Goal: Find specific page/section: Find specific page/section

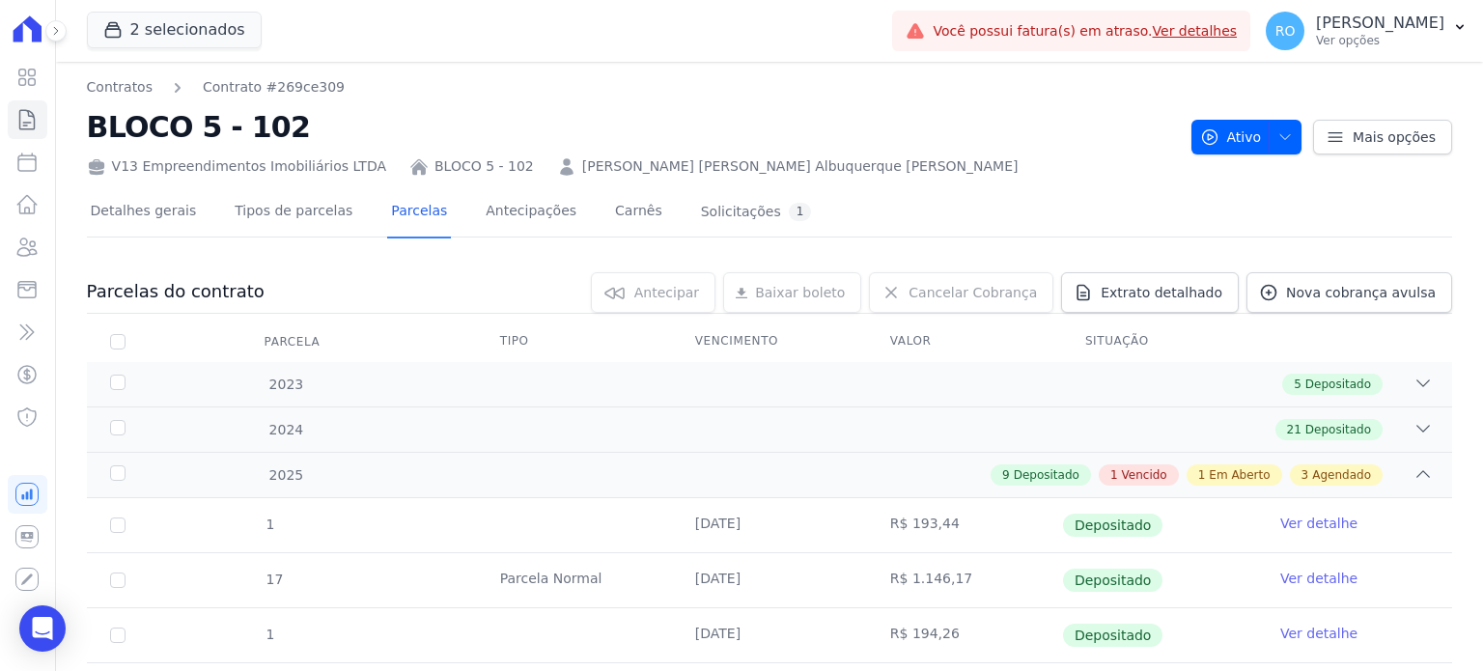
scroll to position [650, 0]
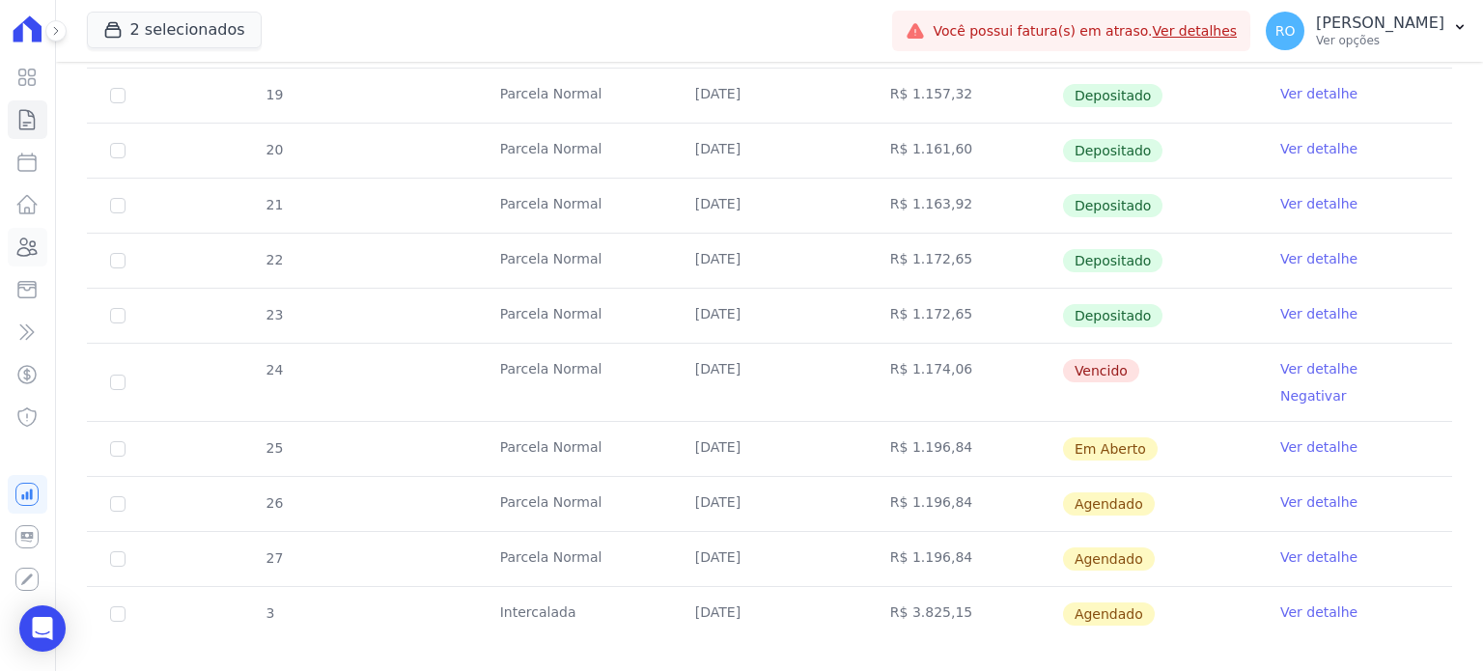
drag, startPoint x: 28, startPoint y: 254, endPoint x: 139, endPoint y: 237, distance: 112.2
click at [28, 254] on icon at bounding box center [26, 247] width 23 height 23
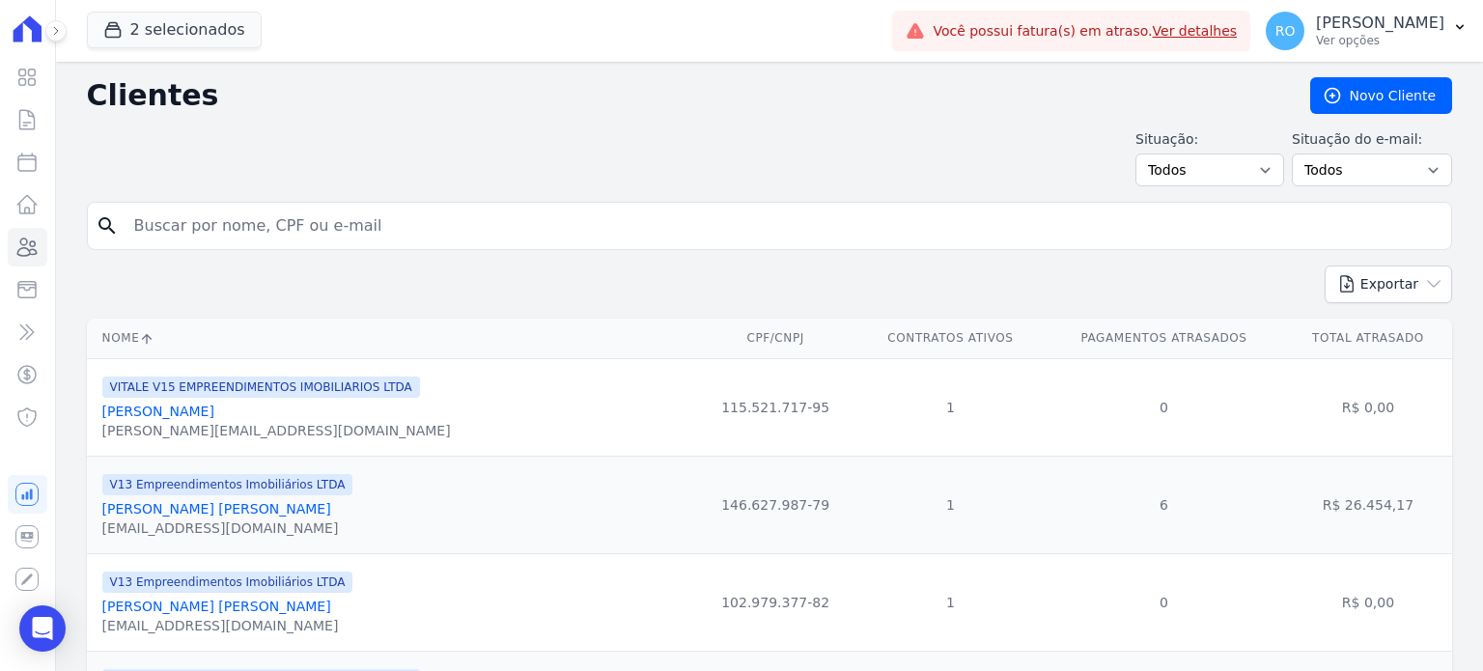
click at [286, 235] on input "search" at bounding box center [783, 226] width 1321 height 39
type input "[PERSON_NAME]"
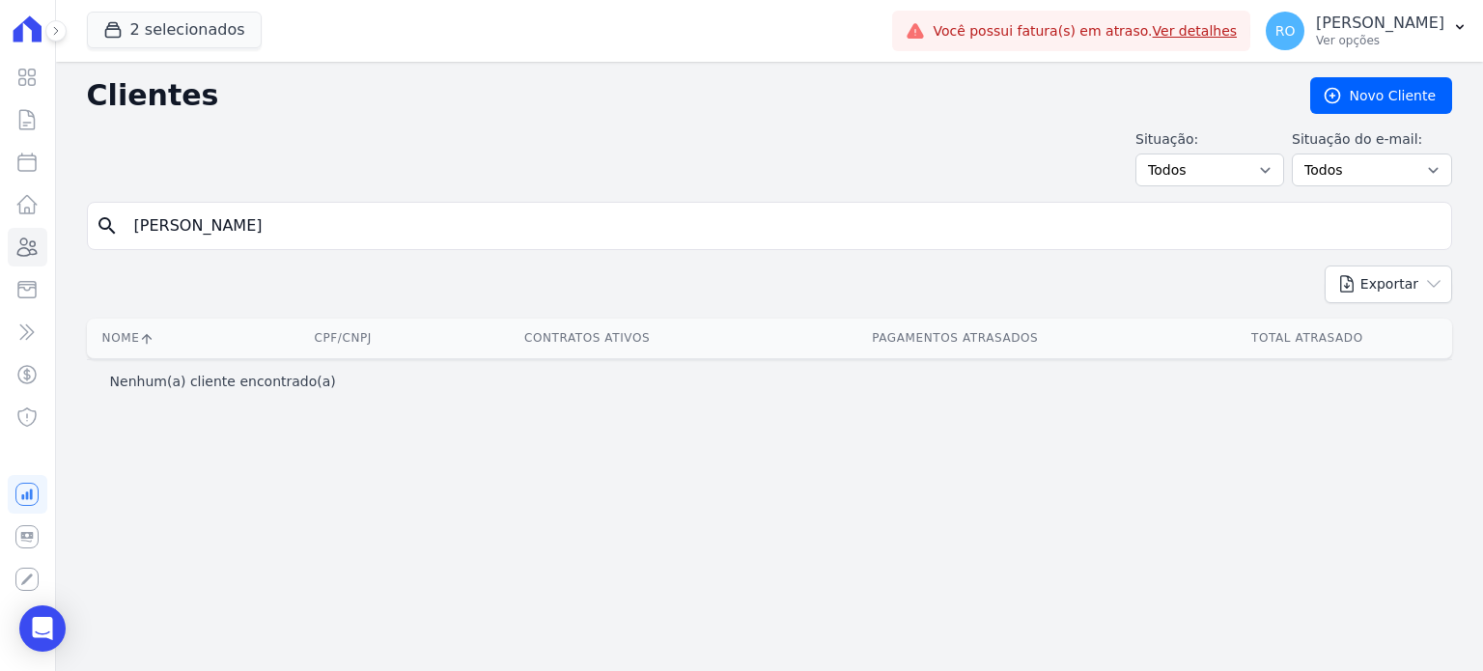
click at [287, 235] on input "[PERSON_NAME]" at bounding box center [783, 226] width 1321 height 39
type input "thai"
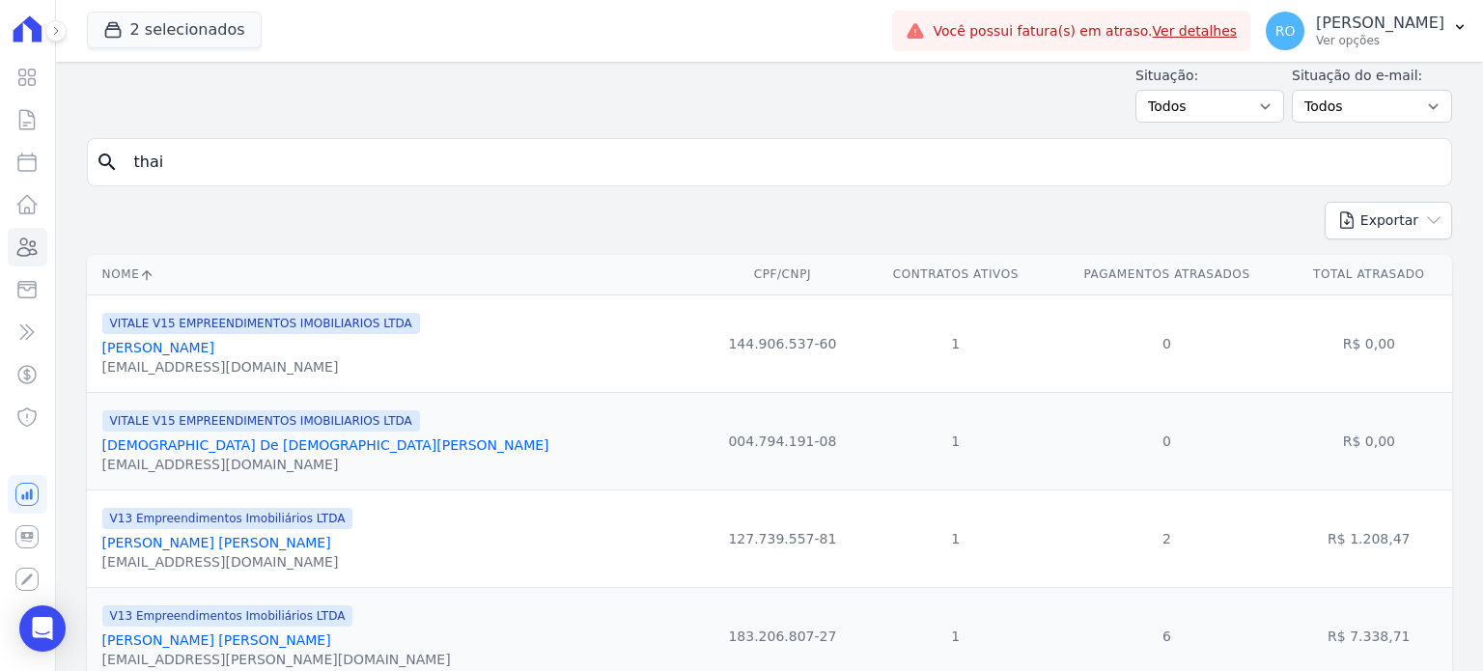
scroll to position [138, 0]
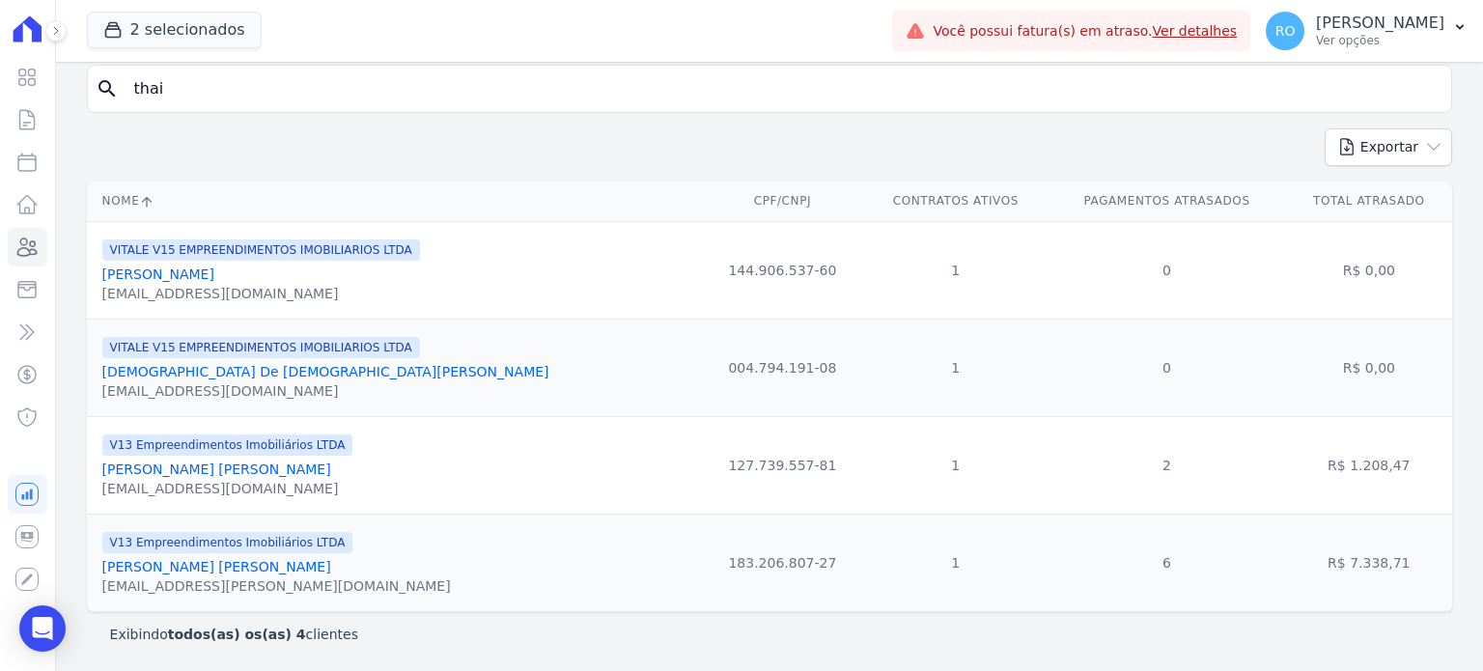
click at [179, 566] on link "[PERSON_NAME] [PERSON_NAME]" at bounding box center [216, 566] width 229 height 15
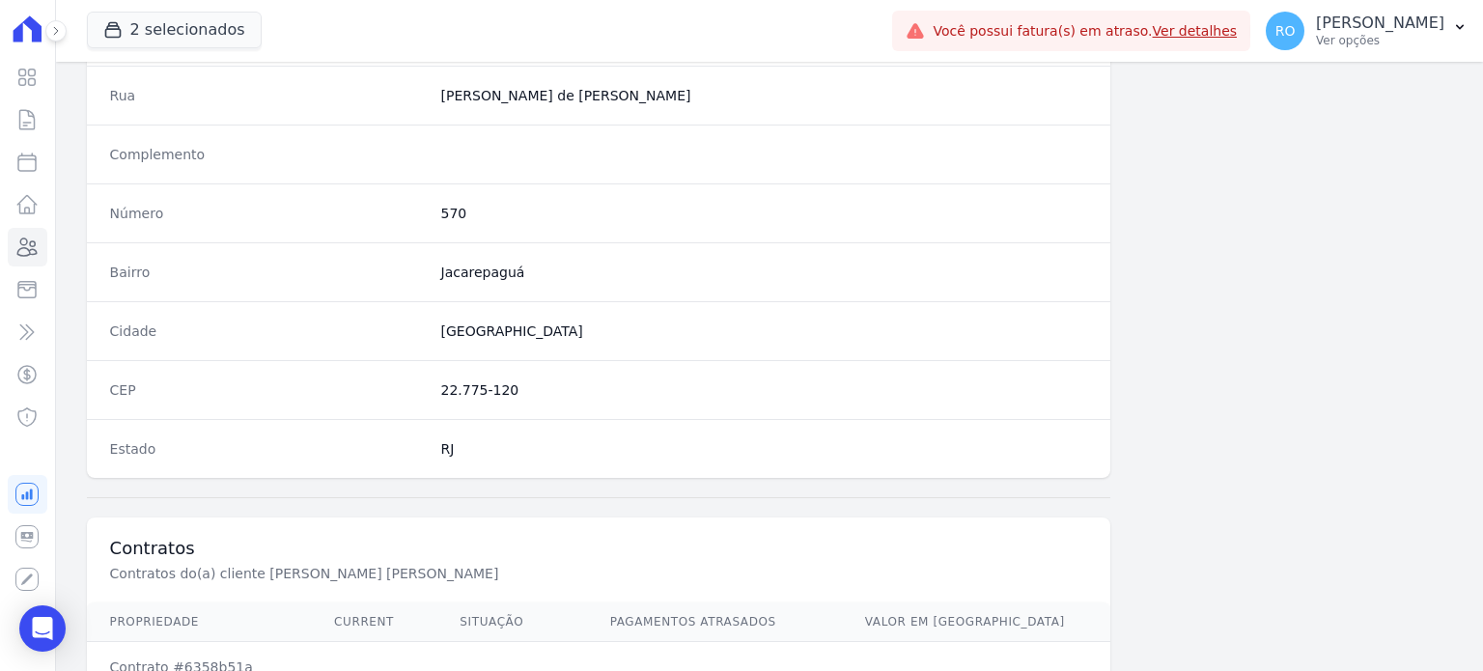
scroll to position [1129, 0]
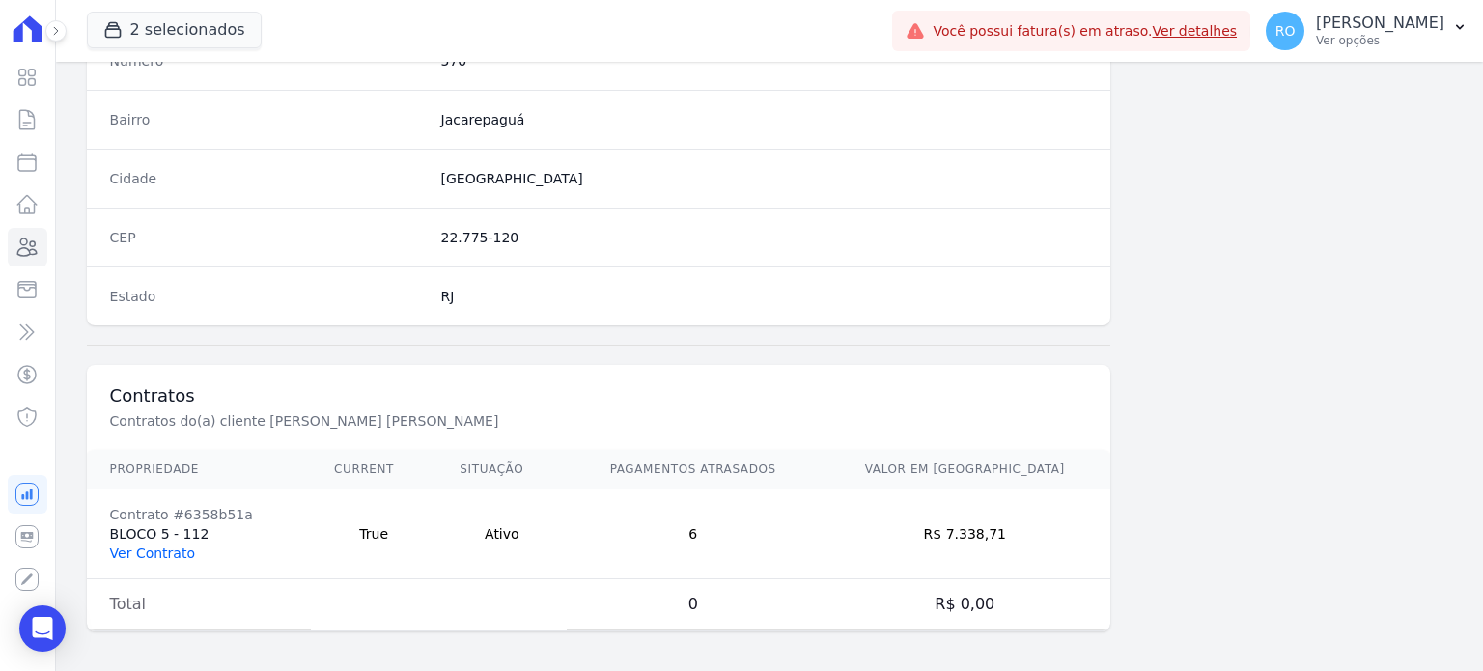
drag, startPoint x: 131, startPoint y: 550, endPoint x: 156, endPoint y: 529, distance: 32.9
click at [131, 550] on link "Ver Contrato" at bounding box center [152, 552] width 85 height 15
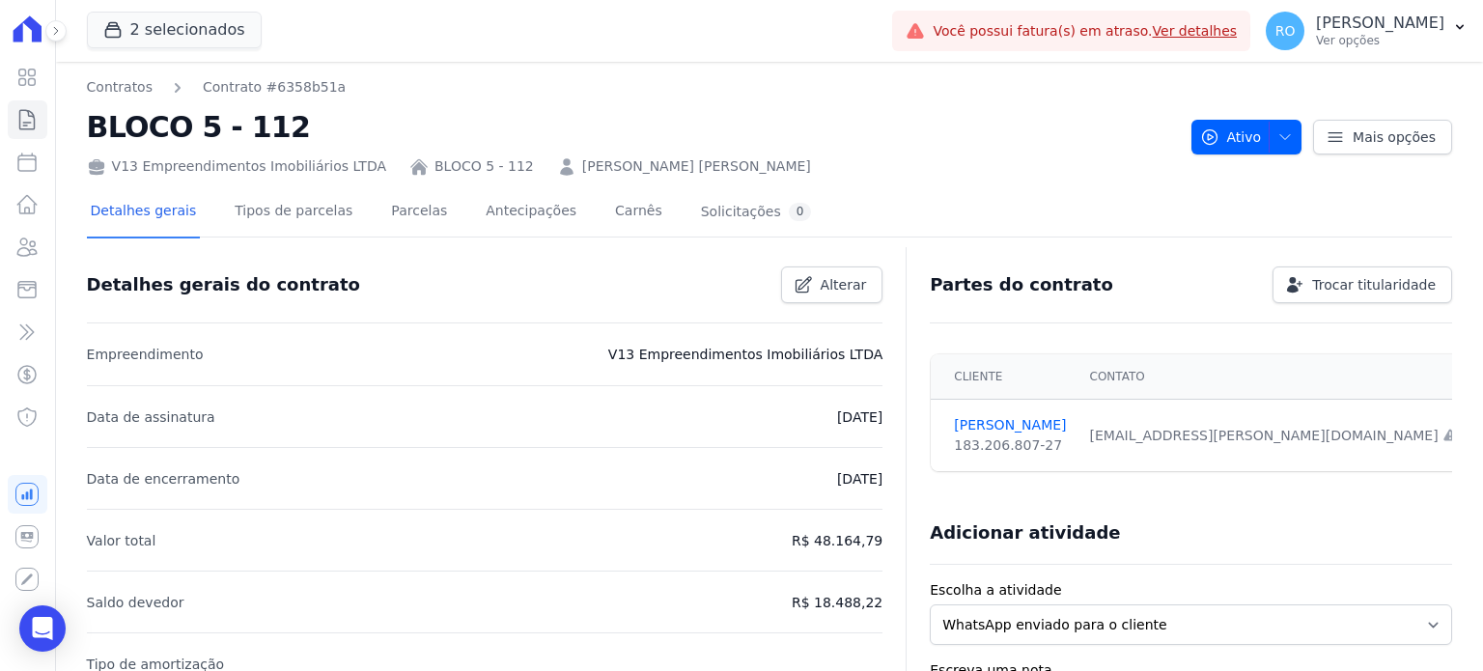
click at [355, 204] on div "Detalhes gerais Tipos de parcelas [GEOGRAPHIC_DATA] Antecipações [PERSON_NAME] …" at bounding box center [451, 212] width 729 height 51
click at [387, 208] on link "Parcelas" at bounding box center [419, 212] width 64 height 51
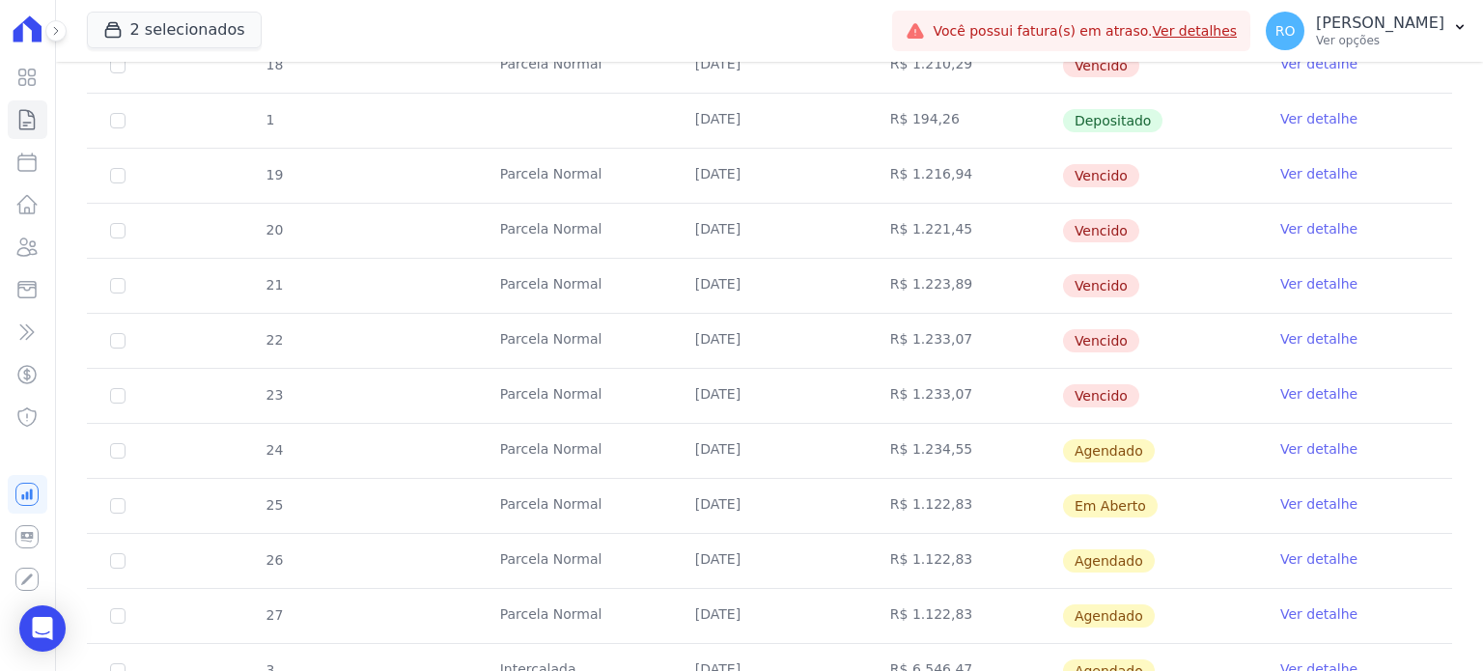
scroll to position [650, 0]
